Goal: Task Accomplishment & Management: Use online tool/utility

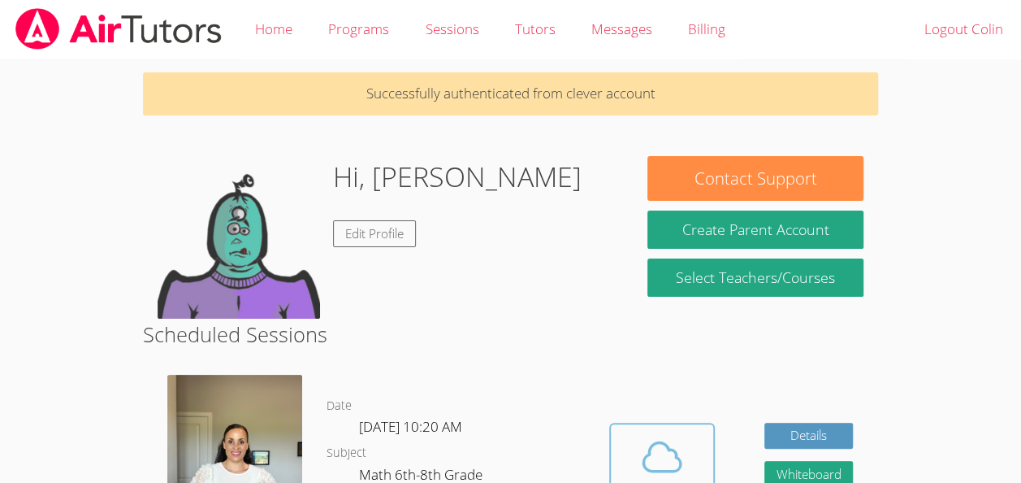
click at [666, 450] on icon at bounding box center [661, 456] width 37 height 28
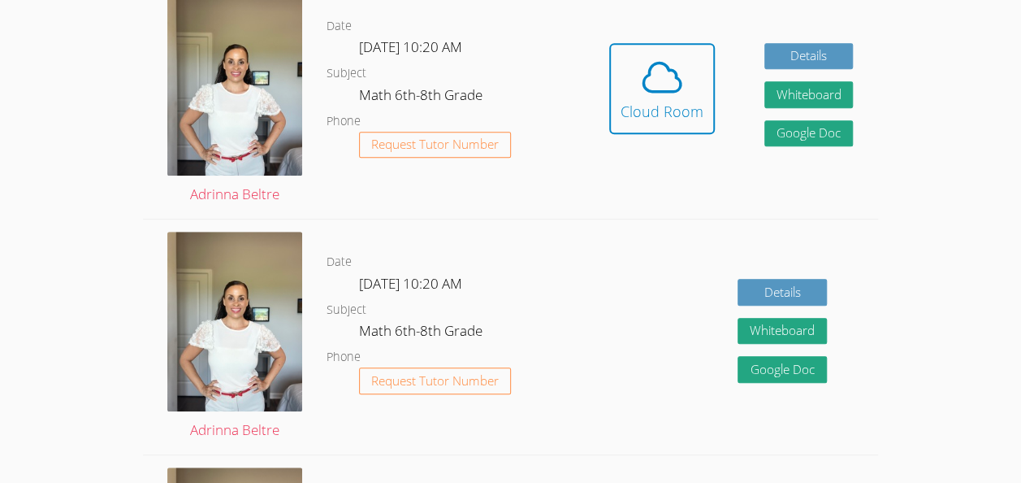
scroll to position [249, 0]
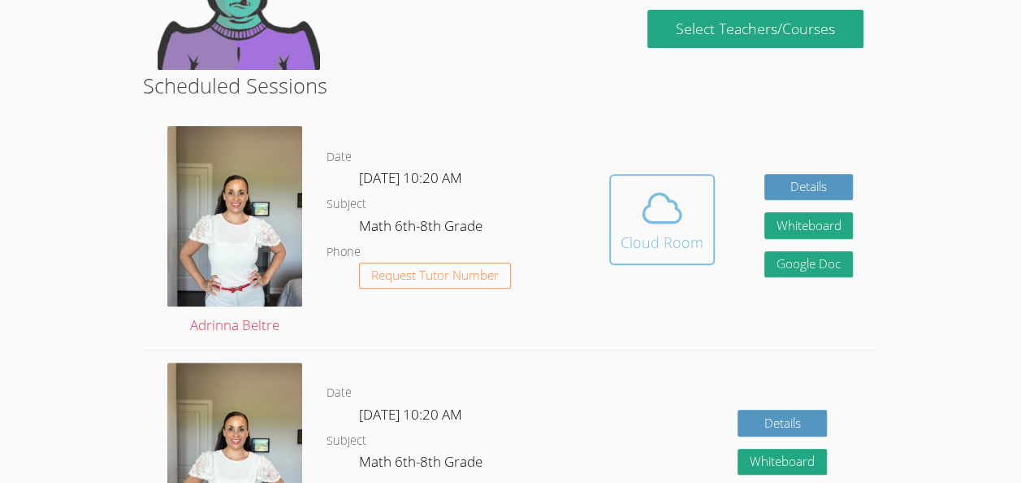
click at [694, 223] on span at bounding box center [662, 207] width 83 height 45
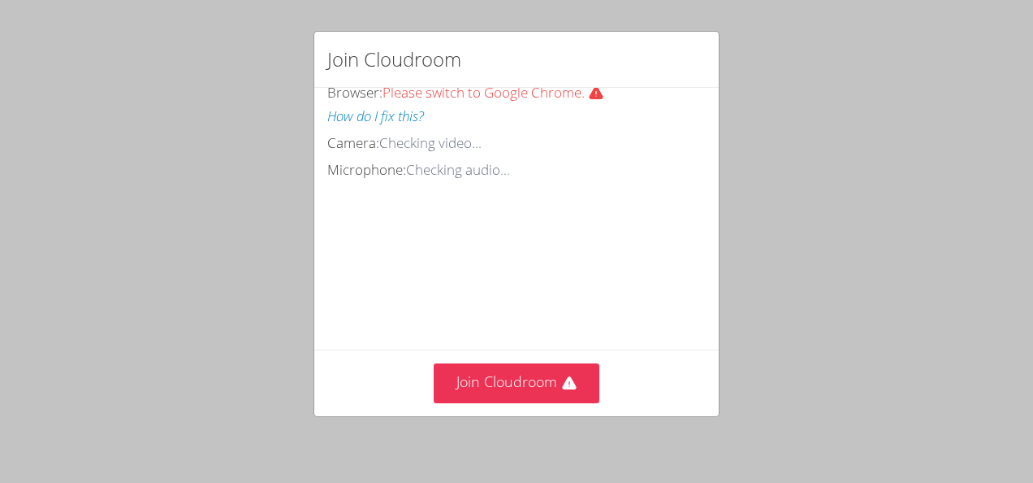
scroll to position [122, 0]
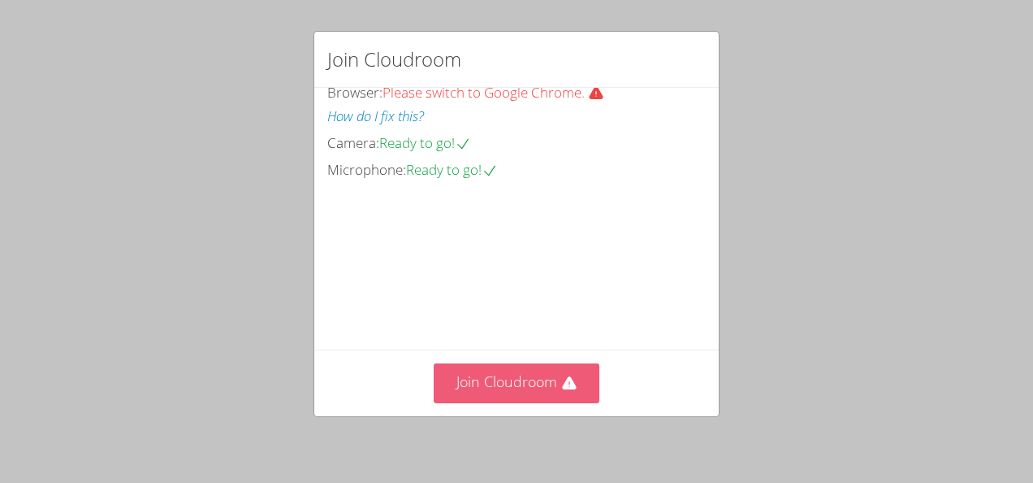
click at [568, 368] on button "Join Cloudroom" at bounding box center [517, 383] width 167 height 40
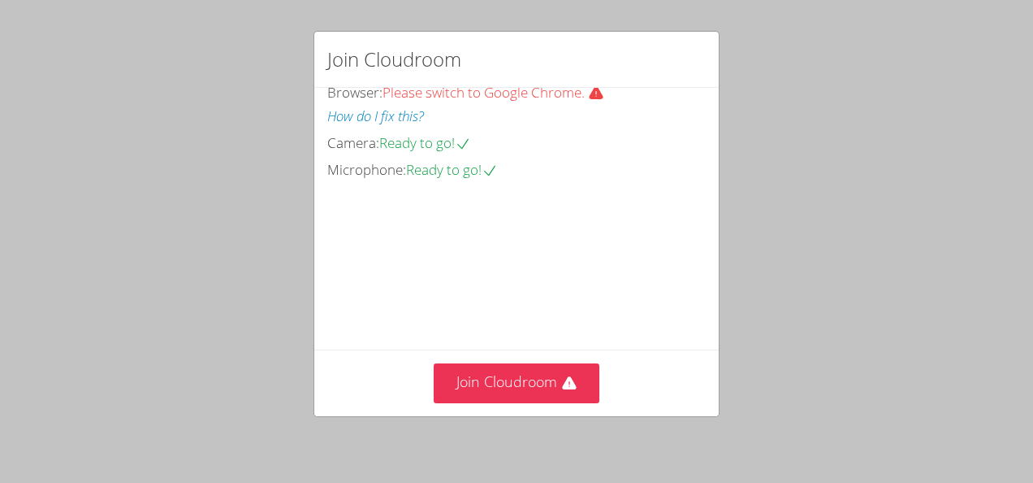
scroll to position [117, 0]
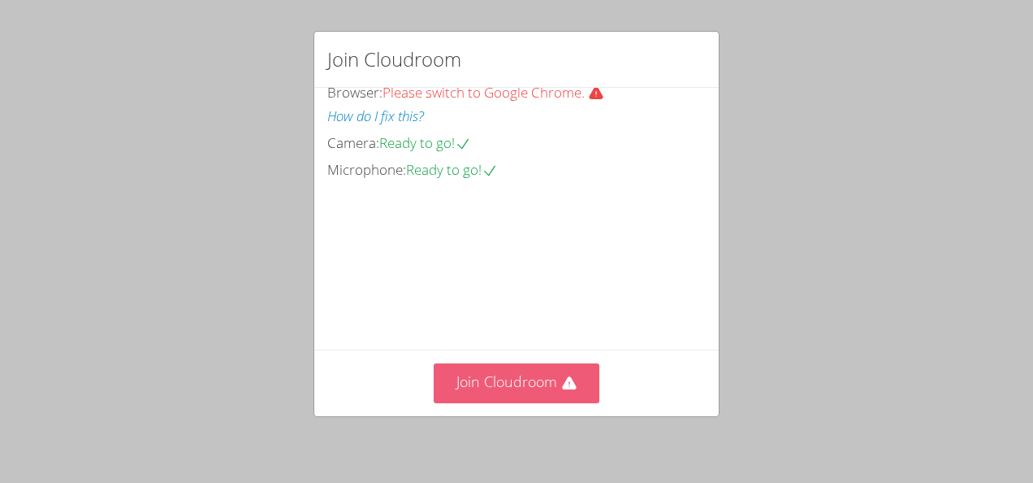
click at [530, 376] on button "Join Cloudroom" at bounding box center [517, 383] width 167 height 40
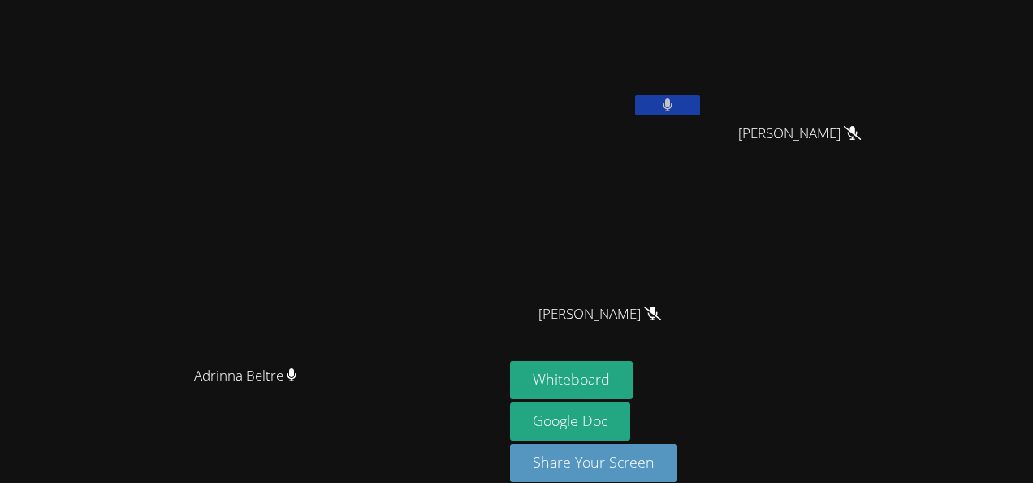
click at [661, 305] on span "Lesley Galeano-Paz" at bounding box center [600, 314] width 123 height 24
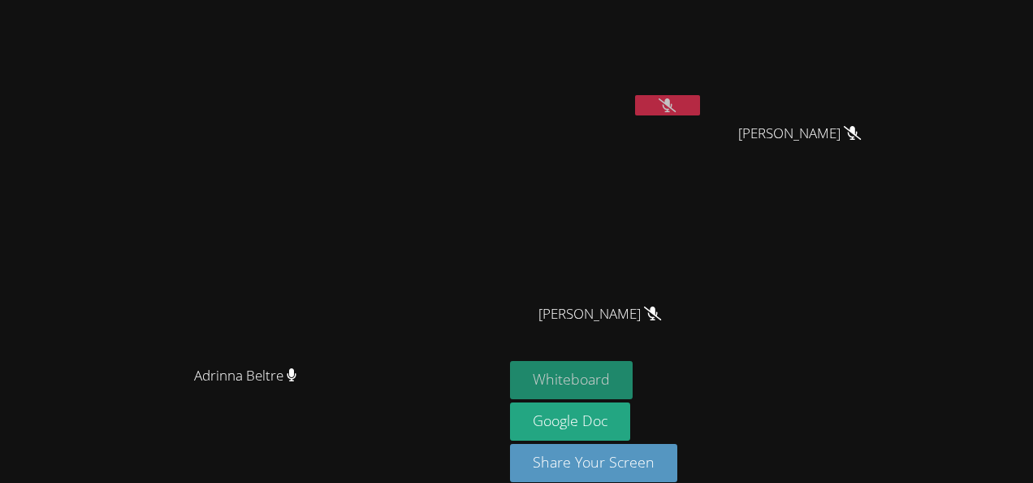
click at [633, 376] on button "Whiteboard" at bounding box center [571, 380] width 123 height 38
click at [633, 366] on button "Whiteboard" at bounding box center [571, 380] width 123 height 38
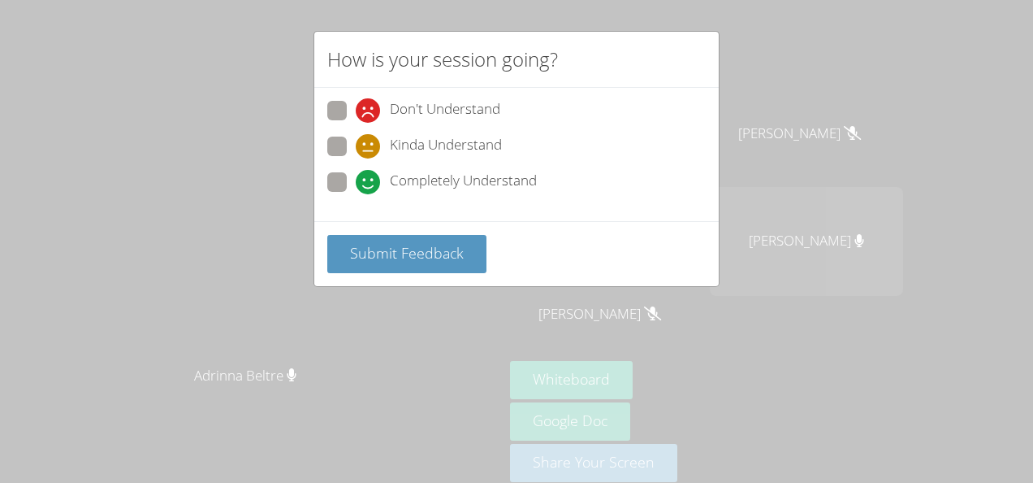
click at [500, 182] on span "Completely Understand" at bounding box center [463, 182] width 147 height 24
click at [370, 182] on input "Completely Understand" at bounding box center [363, 179] width 14 height 14
radio input "true"
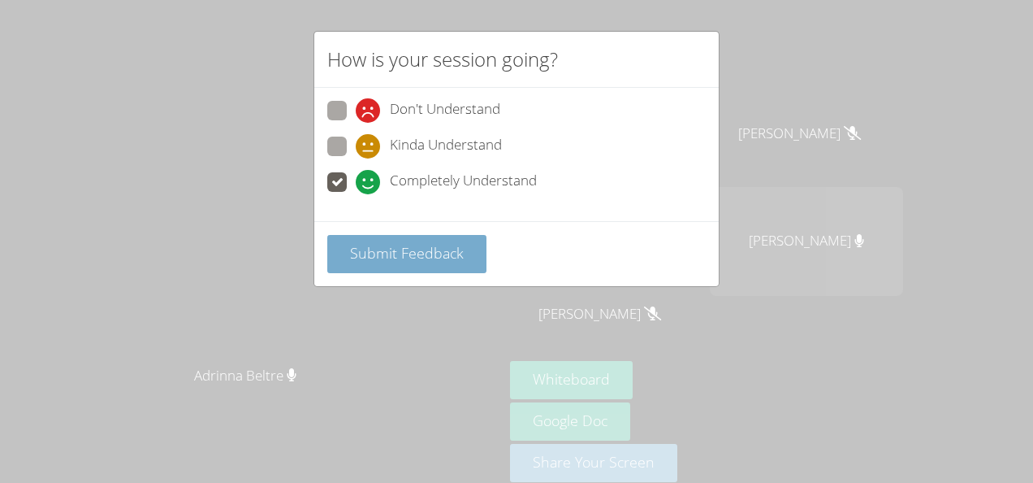
click at [448, 261] on button "Submit Feedback" at bounding box center [406, 254] width 159 height 38
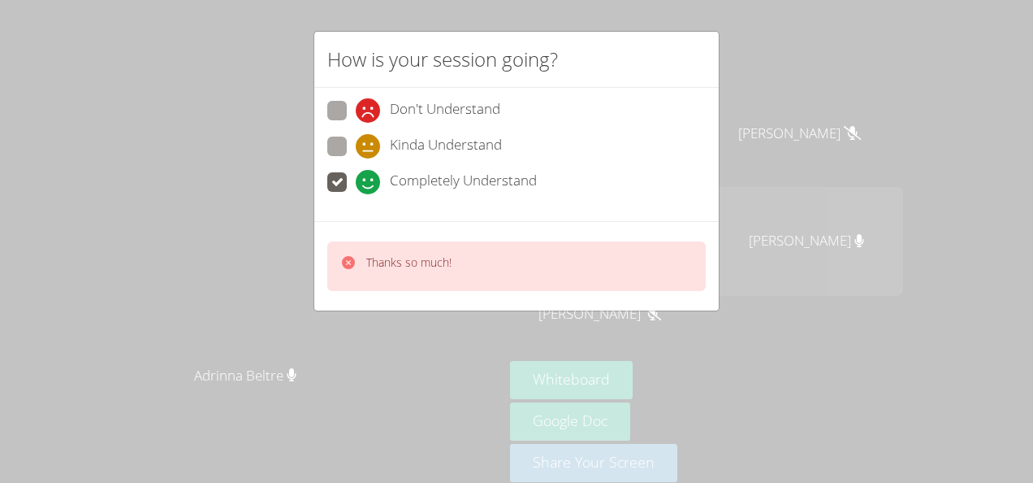
click at [724, 39] on div "How is your session going? Don't Understand Kinda Understand Completely Underst…" at bounding box center [516, 241] width 1033 height 483
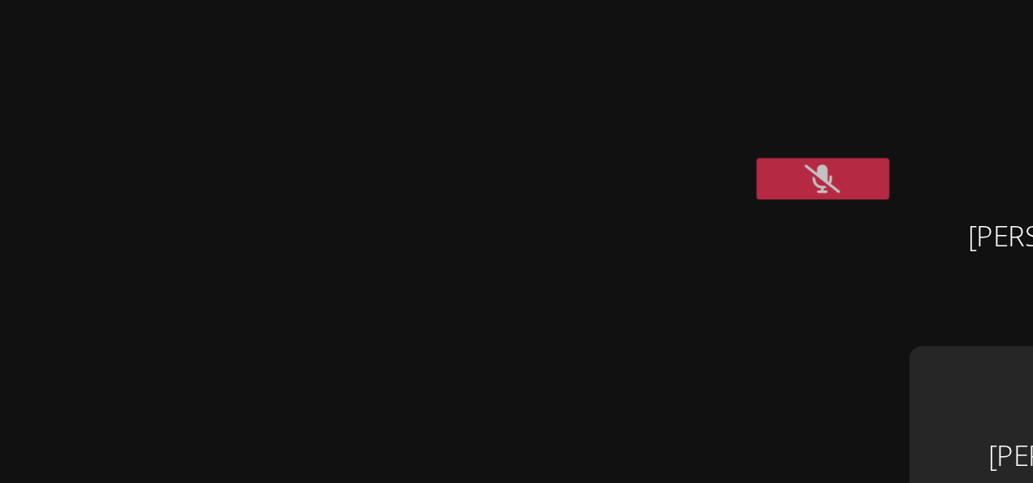
scroll to position [19, 0]
